Goal: Task Accomplishment & Management: Use online tool/utility

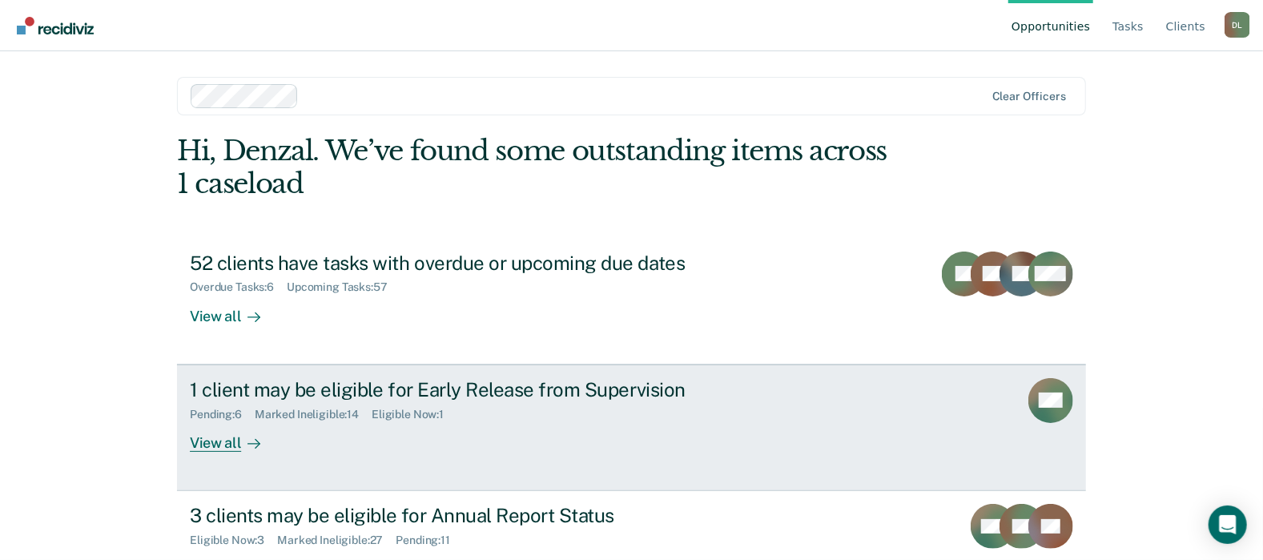
scroll to position [55, 0]
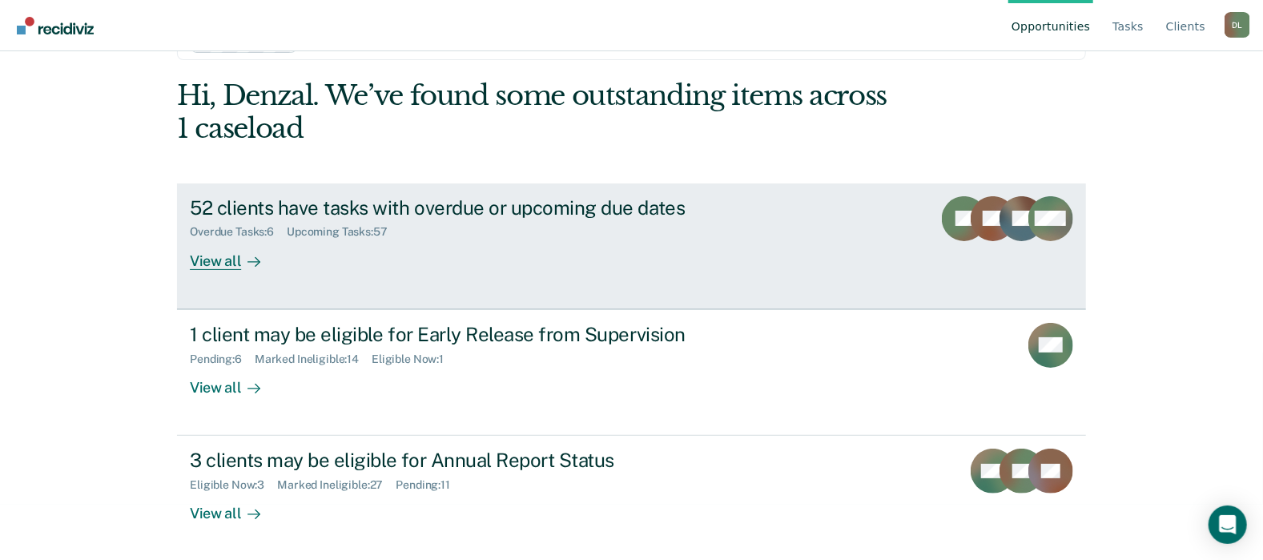
click at [228, 260] on div "View all" at bounding box center [235, 254] width 90 height 31
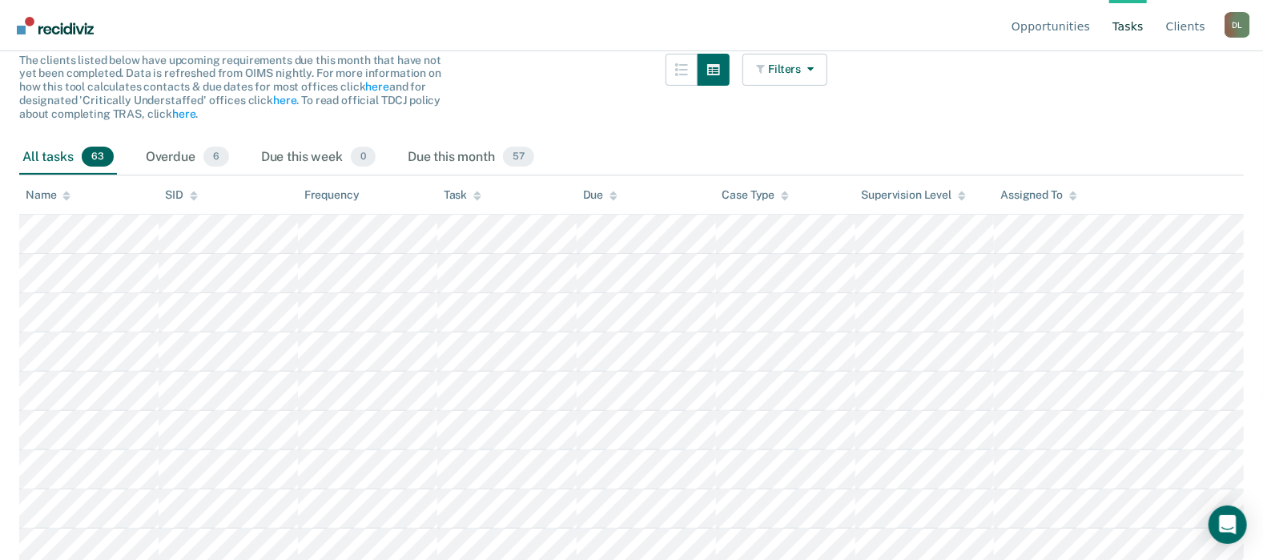
scroll to position [160, 0]
click at [814, 71] on icon "button" at bounding box center [807, 68] width 13 height 11
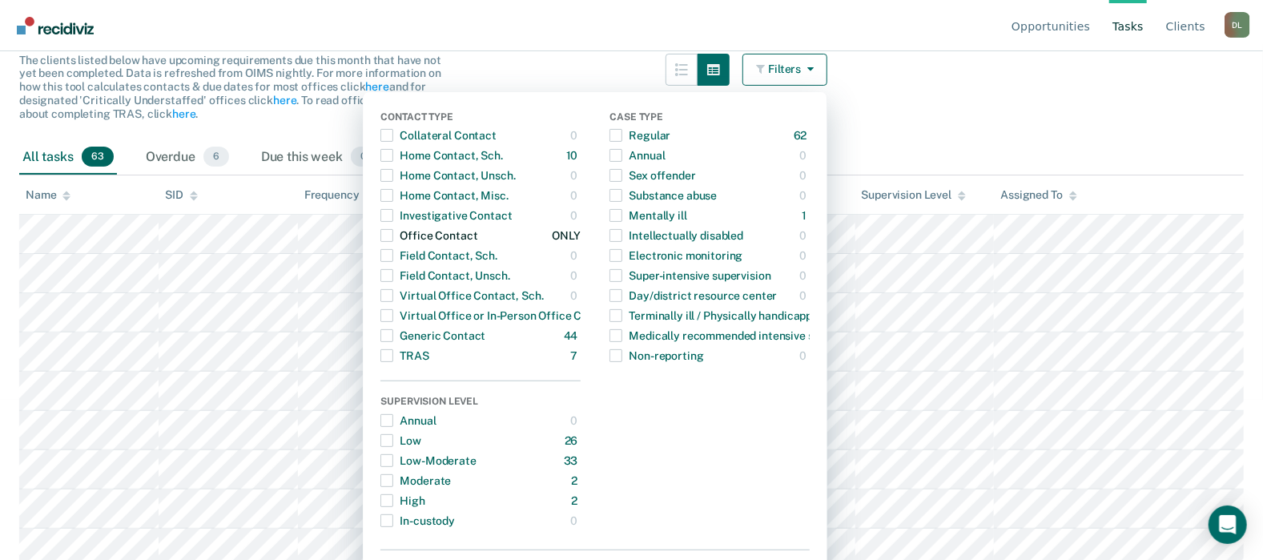
click at [393, 236] on span "Dropdown Menu" at bounding box center [386, 235] width 13 height 13
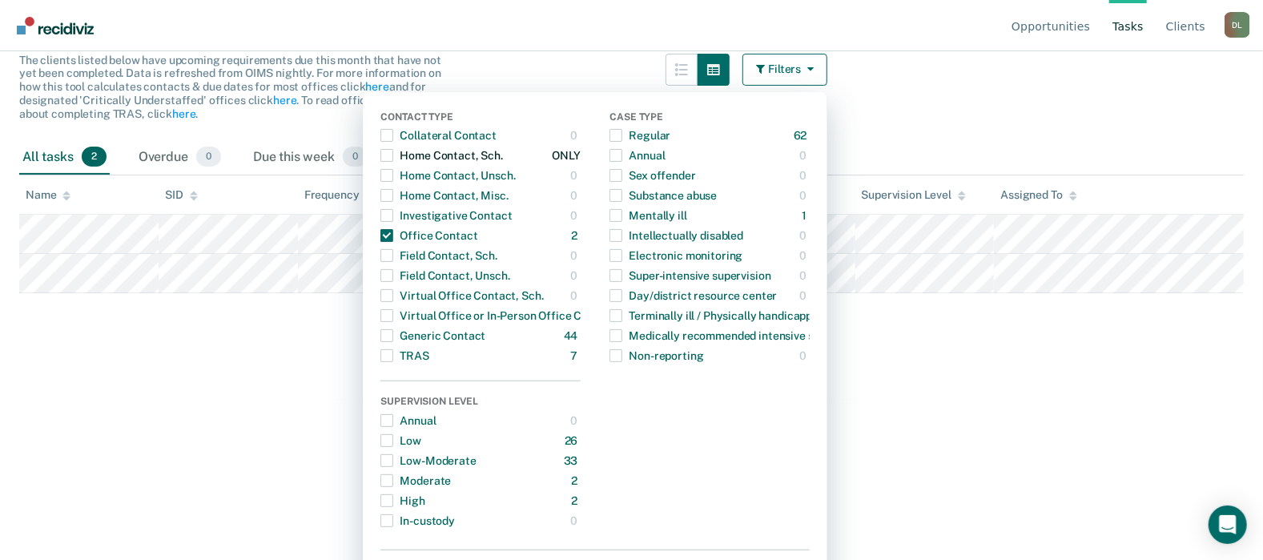
click at [393, 158] on span "Dropdown Menu" at bounding box center [386, 155] width 13 height 13
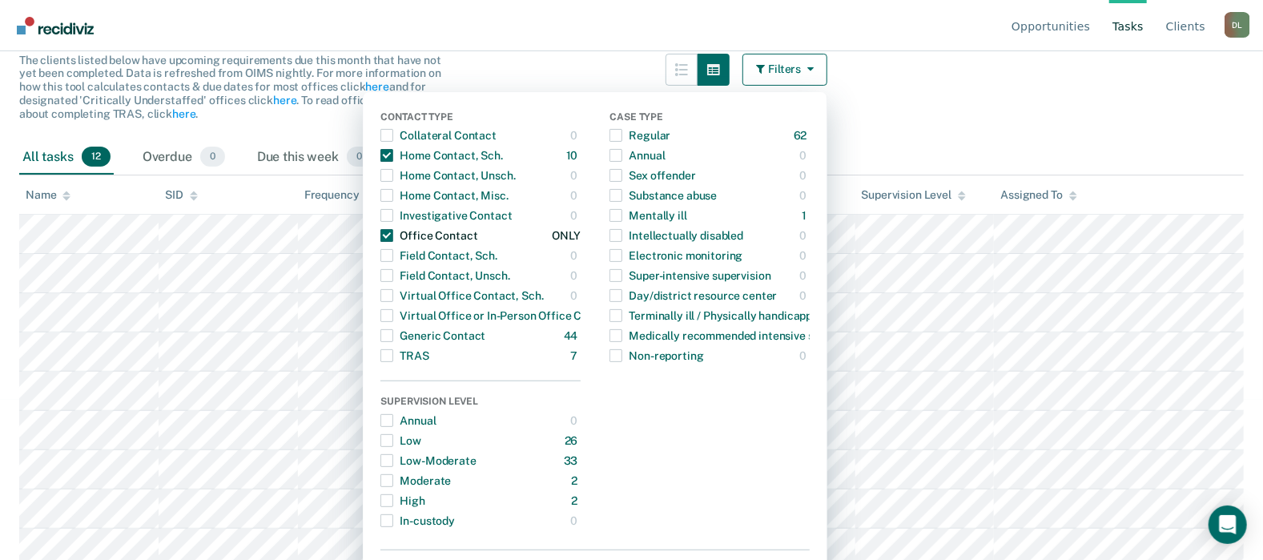
click at [393, 235] on span "Dropdown Menu" at bounding box center [386, 235] width 13 height 13
click at [393, 296] on span "Dropdown Menu" at bounding box center [386, 295] width 13 height 13
click at [392, 295] on span "Dropdown Menu" at bounding box center [386, 295] width 13 height 13
click at [393, 235] on span "Dropdown Menu" at bounding box center [386, 235] width 13 height 13
click at [980, 125] on main "Clear officers Tasks The clients listed below have upcoming requirements due th…" at bounding box center [631, 160] width 1263 height 470
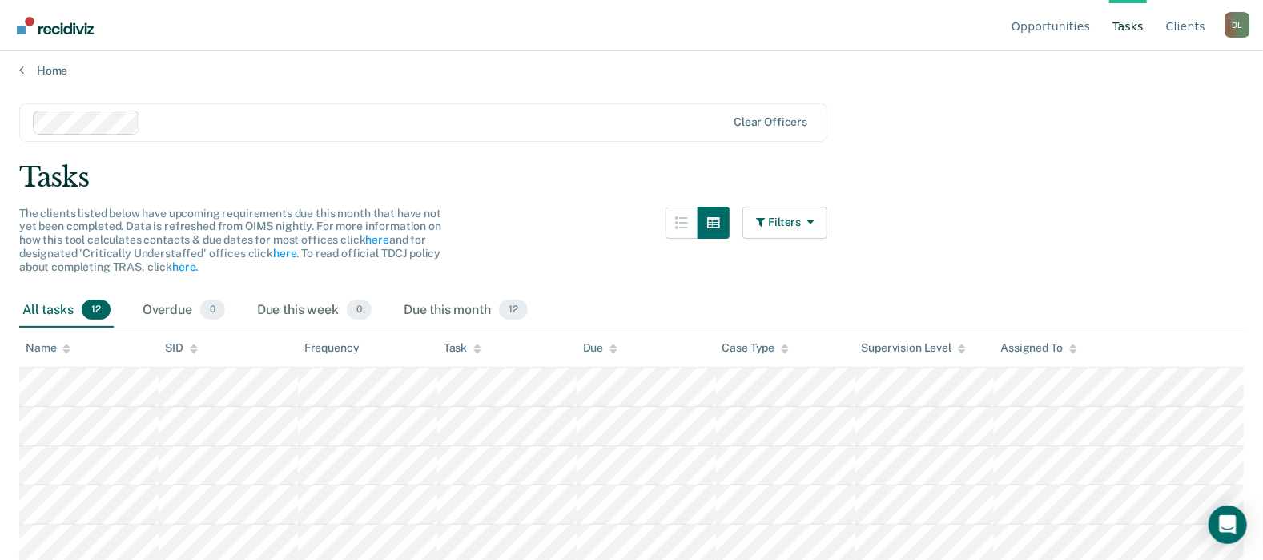
scroll to position [0, 0]
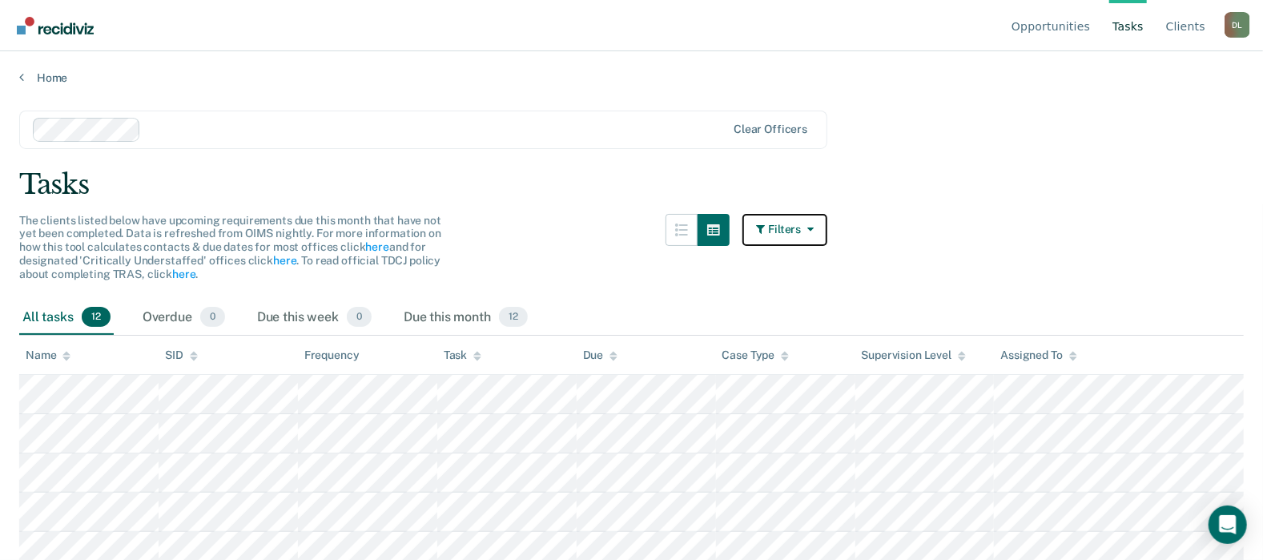
click at [814, 230] on icon "button" at bounding box center [807, 228] width 13 height 11
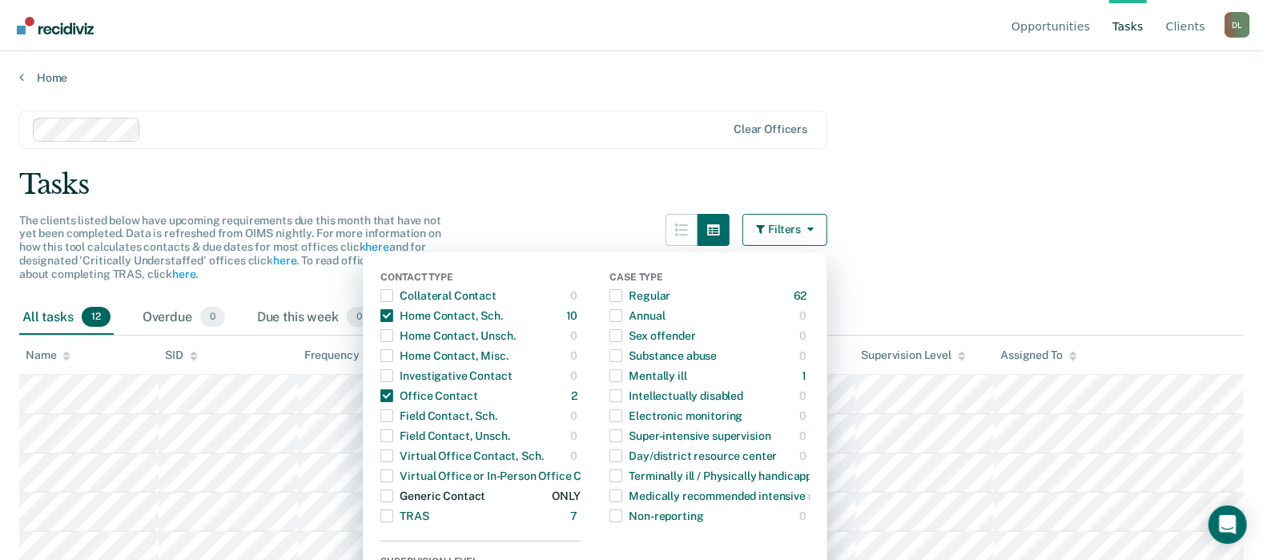
click at [393, 493] on span "Dropdown Menu" at bounding box center [386, 495] width 13 height 13
click at [1049, 170] on div "Tasks" at bounding box center [631, 184] width 1225 height 33
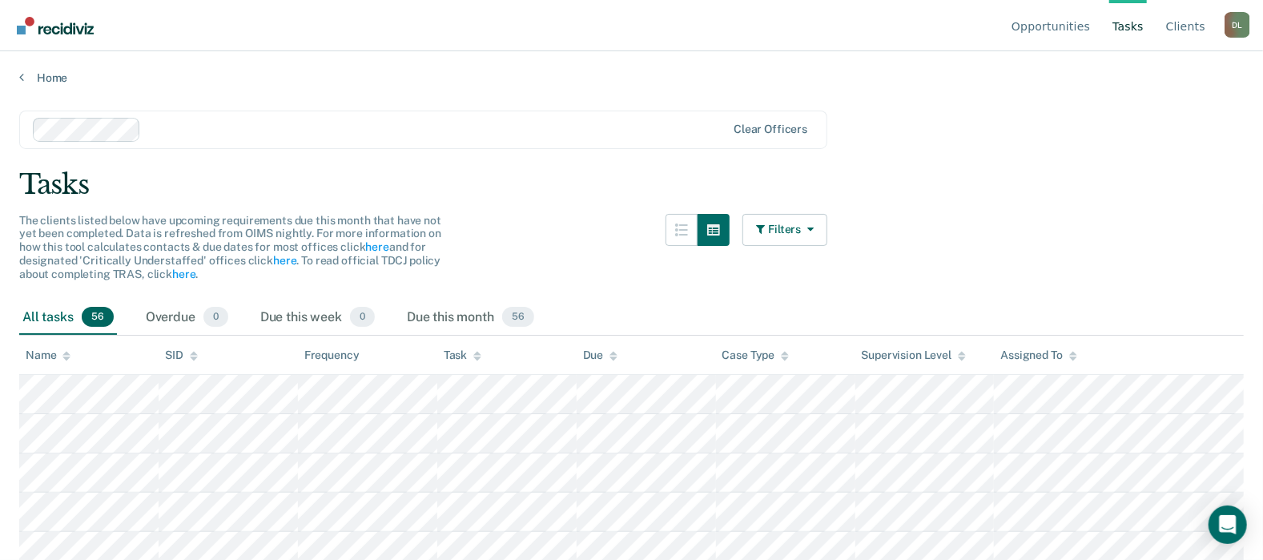
click at [1058, 153] on main "Clear officers Tasks The clients listed below have upcoming requirements due th…" at bounding box center [631, 320] width 1263 height 470
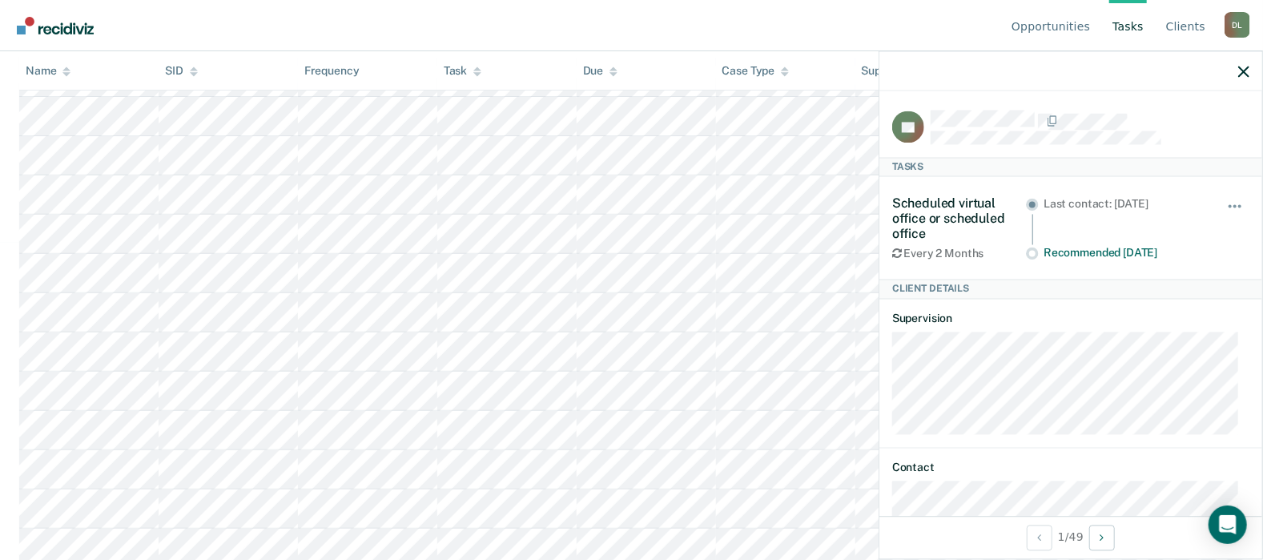
scroll to position [320, 0]
click at [1246, 78] on div at bounding box center [1070, 71] width 383 height 40
click at [1241, 74] on icon "button" at bounding box center [1243, 71] width 11 height 11
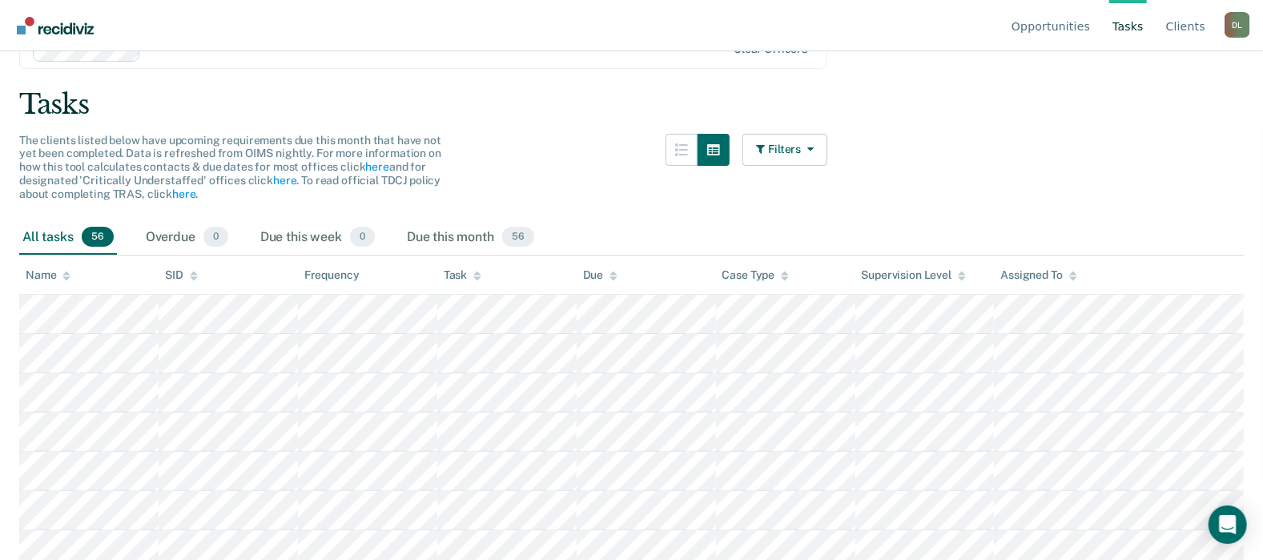
scroll to position [0, 0]
